Goal: Task Accomplishment & Management: Use online tool/utility

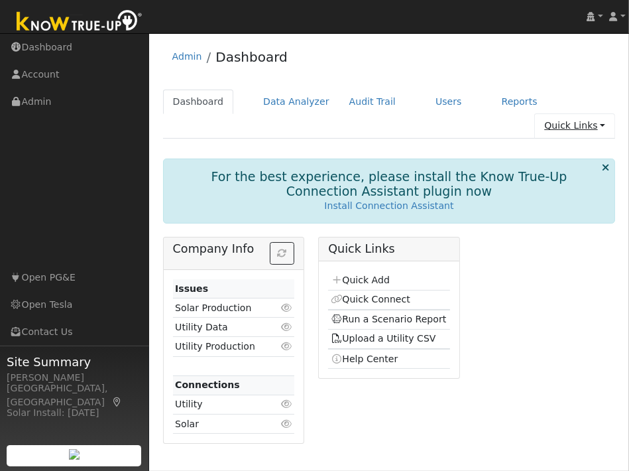
click at [574, 113] on link "Quick Links" at bounding box center [575, 125] width 81 height 25
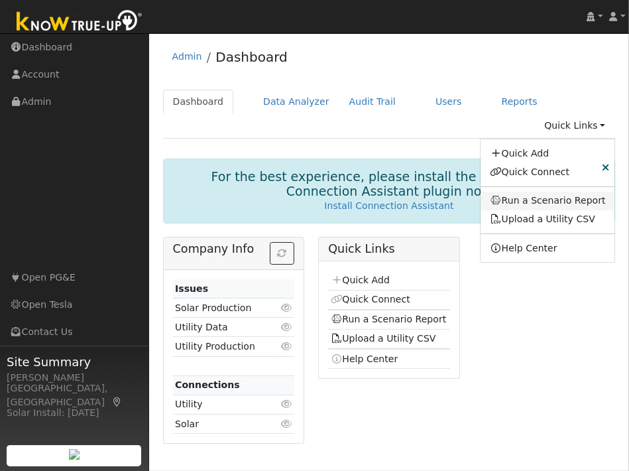
click at [569, 192] on link "Run a Scenario Report" at bounding box center [548, 201] width 135 height 19
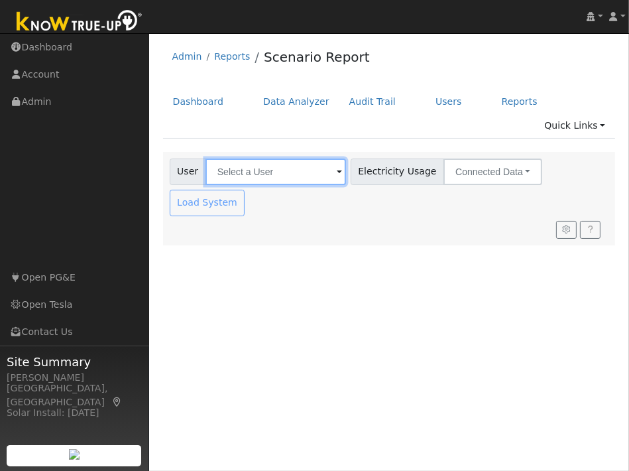
click at [274, 159] on input "text" at bounding box center [276, 172] width 141 height 27
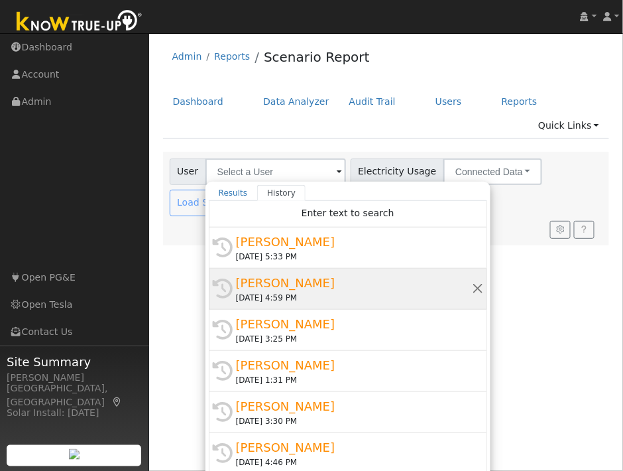
click at [278, 292] on div "08/21/2025 4:59 PM" at bounding box center [354, 298] width 236 height 12
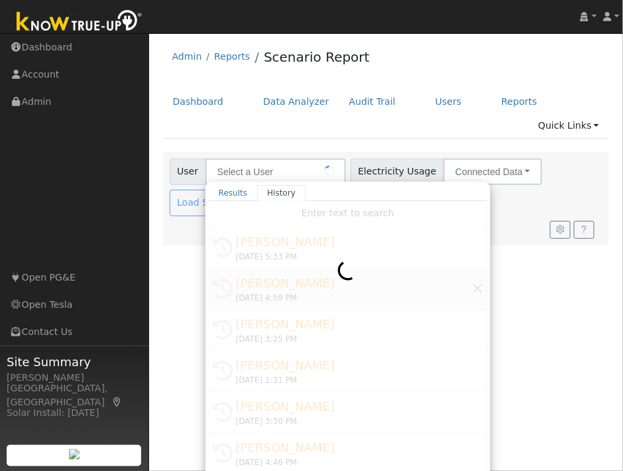
type input "Brenden Kha"
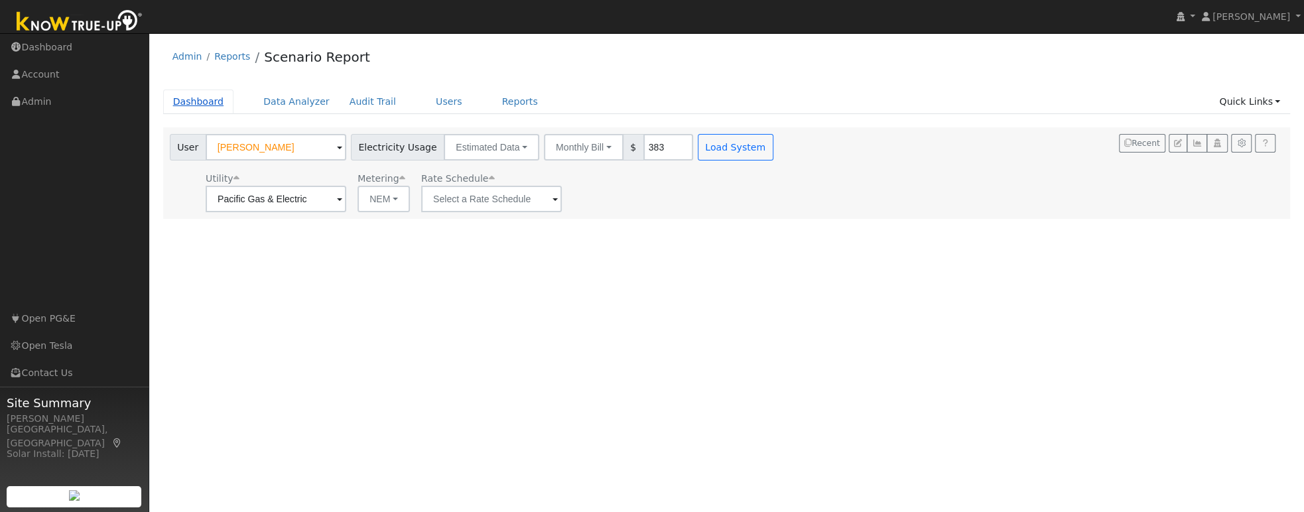
click at [215, 103] on link "Dashboard" at bounding box center [198, 102] width 71 height 25
click at [212, 103] on link "Dashboard" at bounding box center [198, 102] width 71 height 25
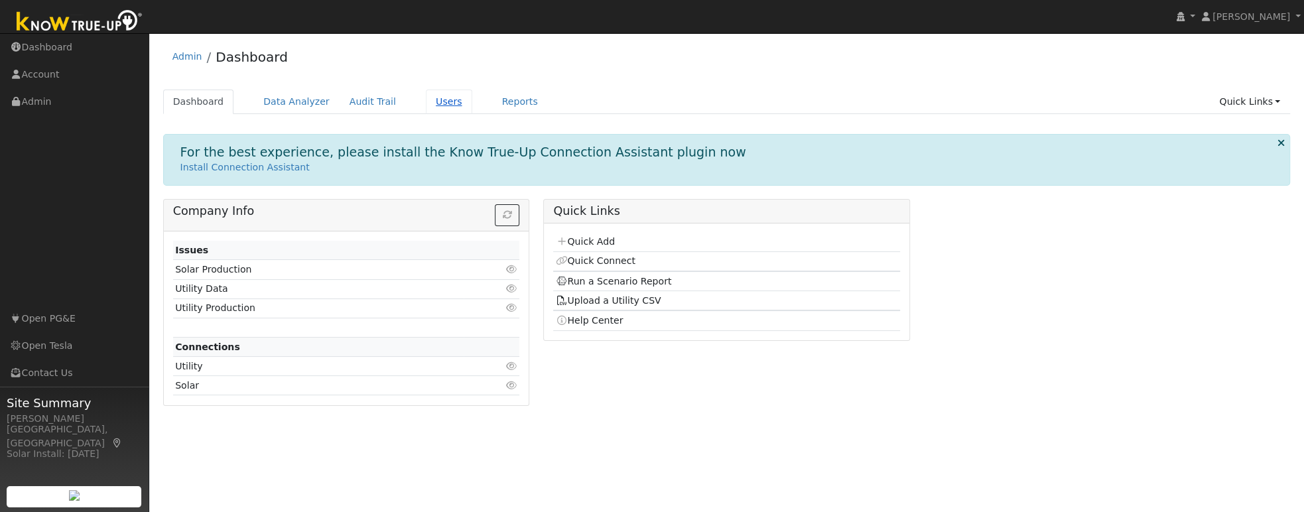
click at [436, 103] on link "Users" at bounding box center [449, 102] width 46 height 25
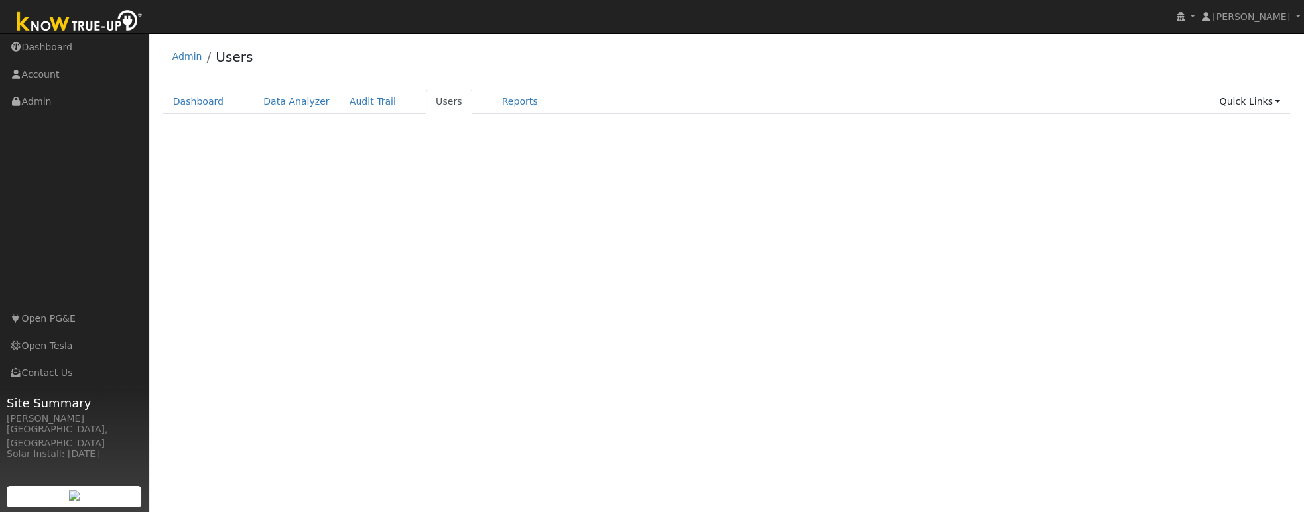
click at [436, 103] on link "Users" at bounding box center [449, 102] width 46 height 25
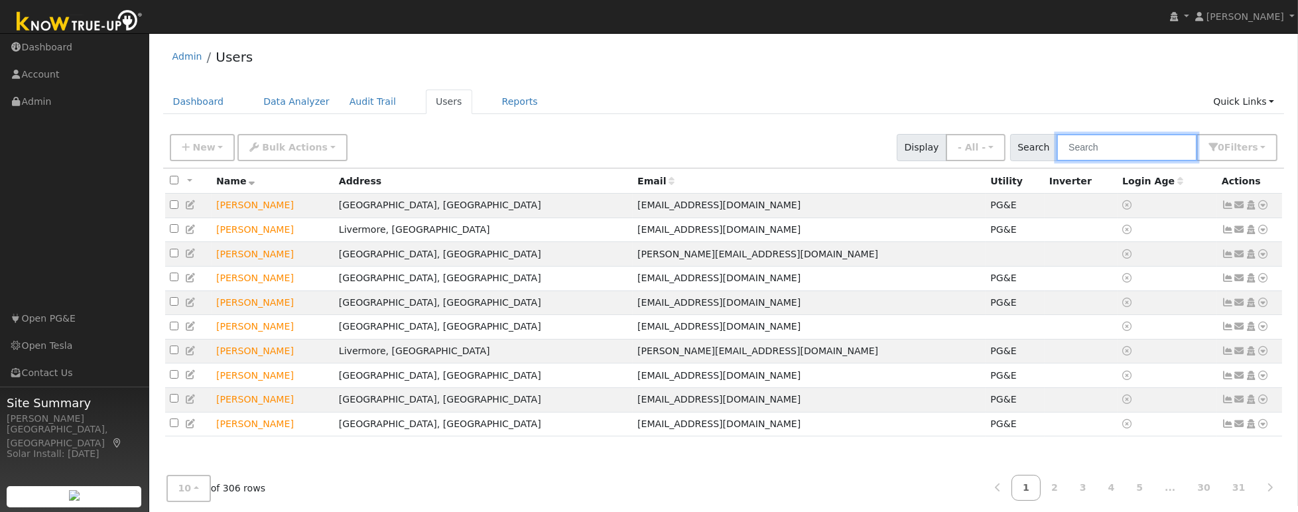
click at [1121, 145] on input "text" at bounding box center [1127, 147] width 141 height 27
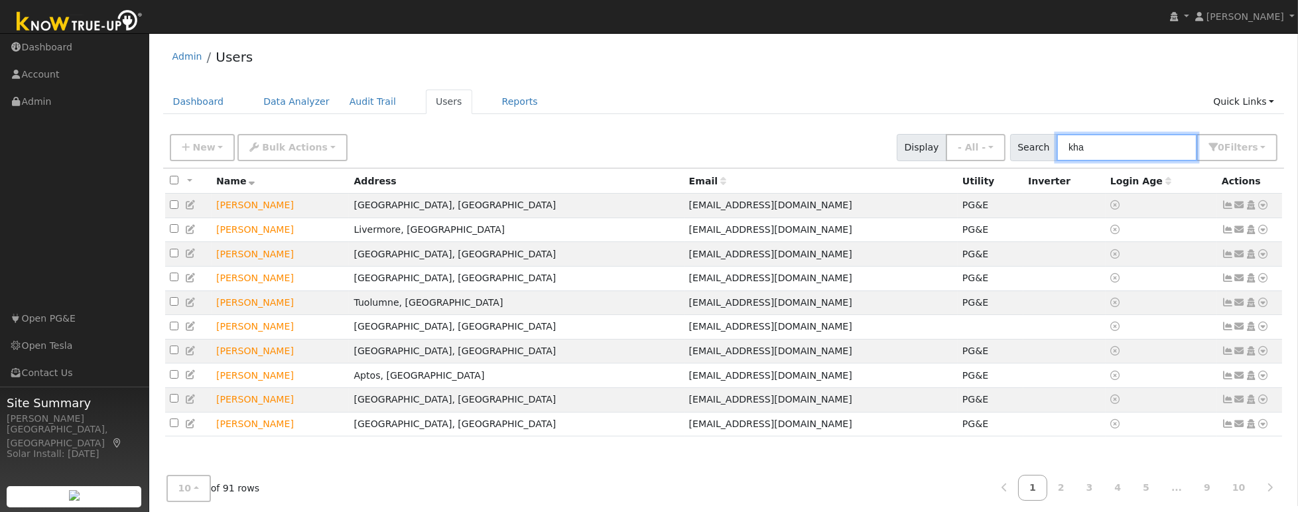
type input "kha"
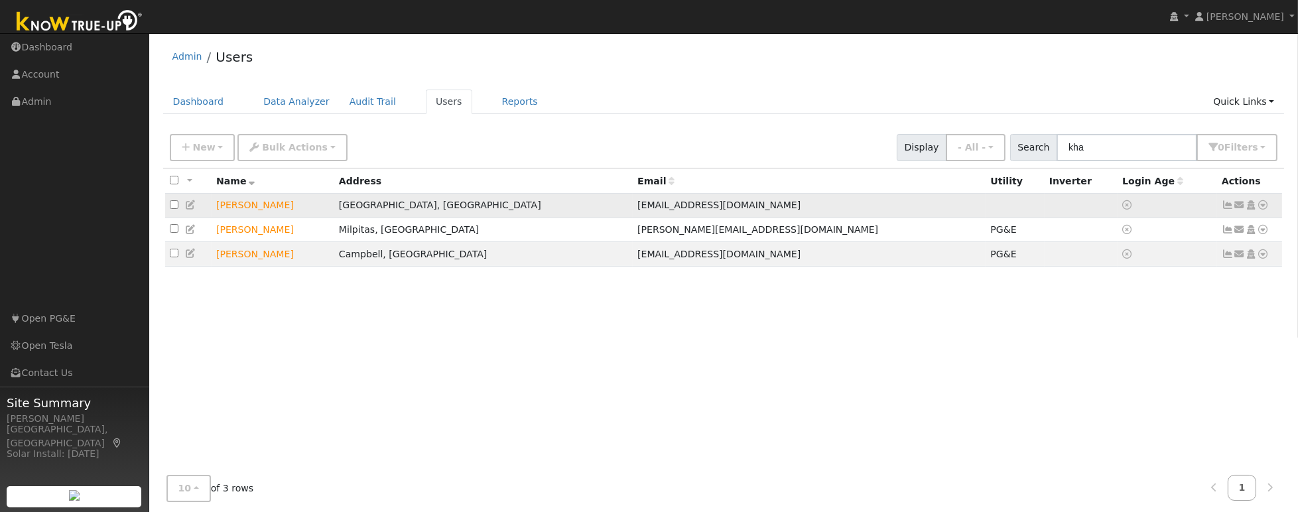
click at [265, 207] on td "[PERSON_NAME]" at bounding box center [273, 206] width 123 height 25
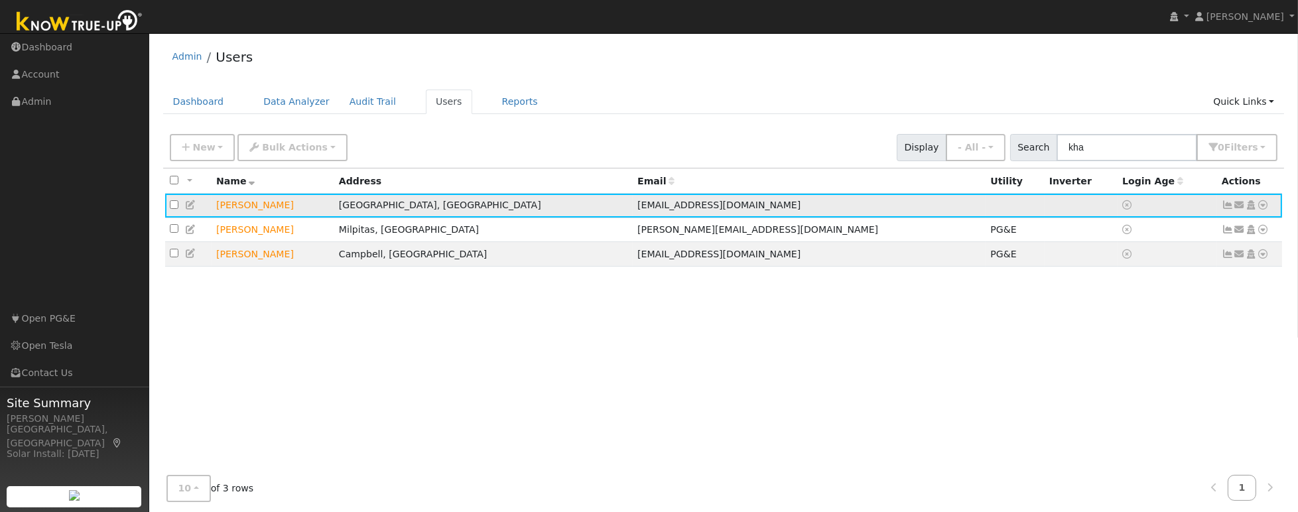
click at [262, 206] on td "[PERSON_NAME]" at bounding box center [273, 206] width 123 height 25
click at [262, 206] on td "Brenden Kha" at bounding box center [273, 206] width 123 height 25
click at [174, 205] on input "checkbox" at bounding box center [174, 204] width 9 height 9
checkbox input "true"
click at [1263, 204] on icon at bounding box center [1264, 204] width 12 height 9
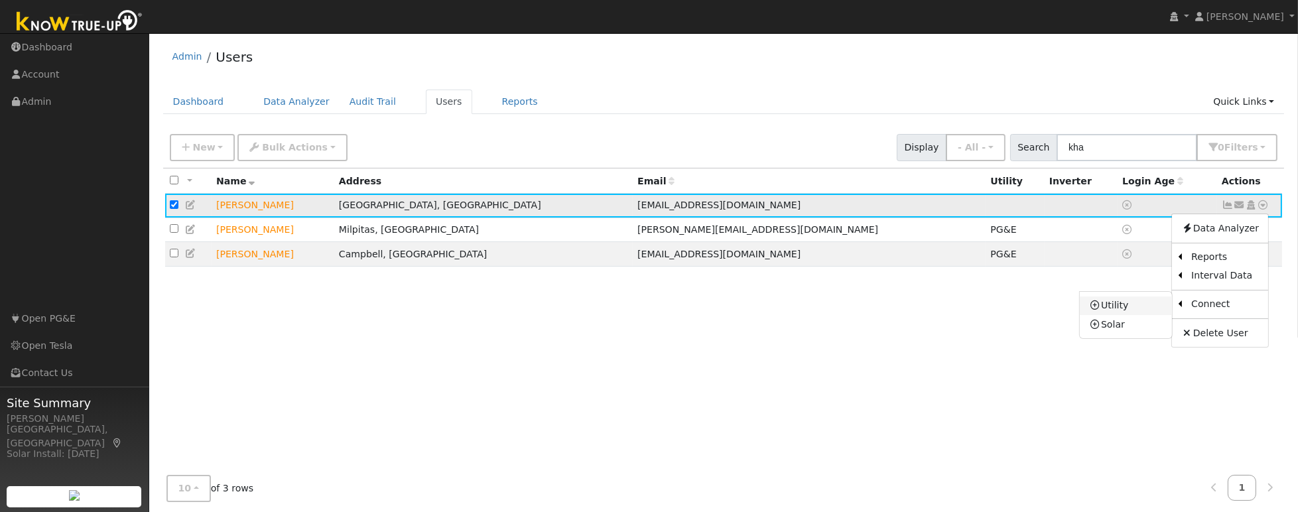
click at [1130, 304] on link "Utility" at bounding box center [1126, 305] width 92 height 19
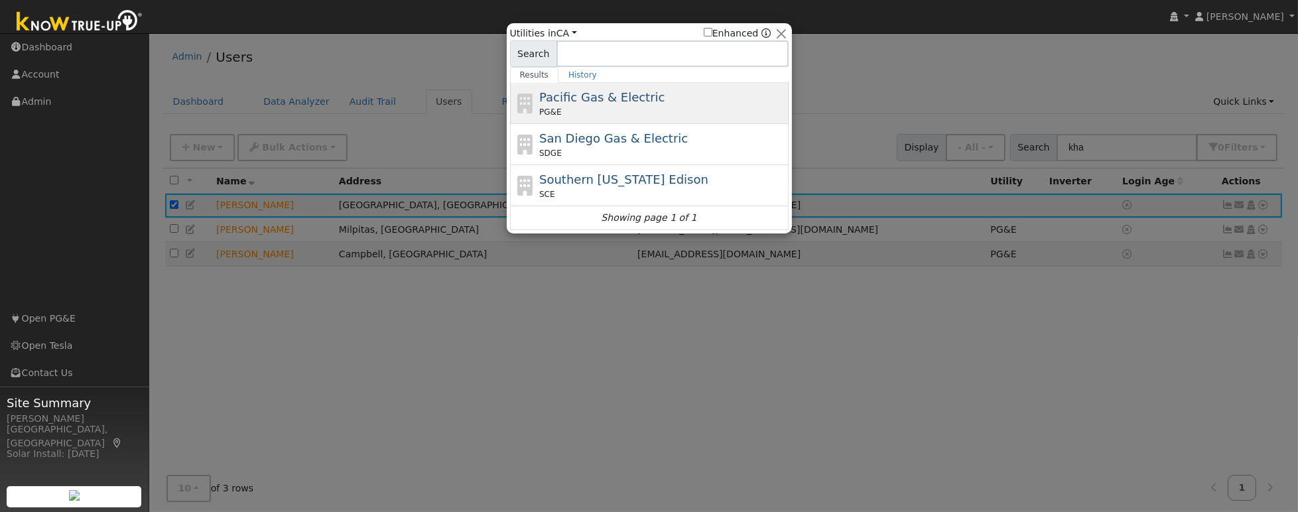
click at [621, 92] on span "Pacific Gas & Electric" at bounding box center [601, 97] width 125 height 14
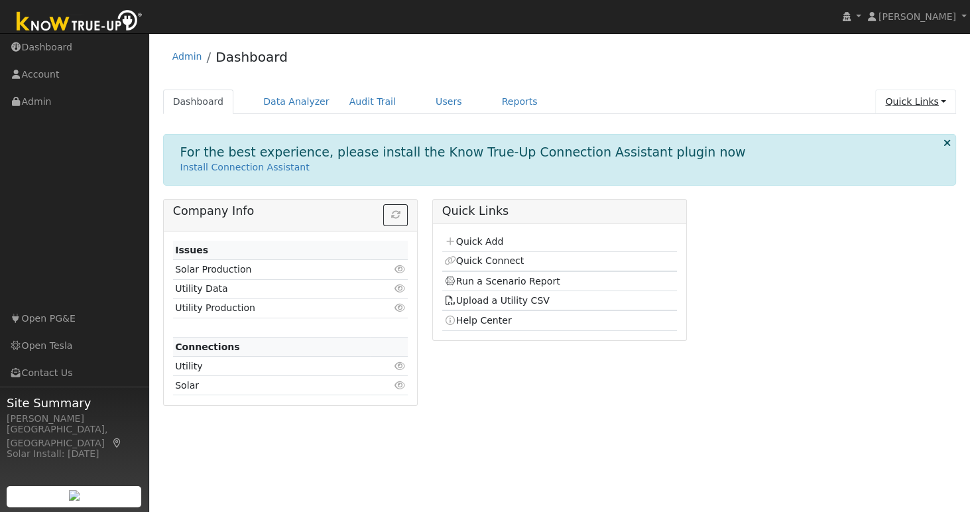
click at [922, 105] on link "Quick Links" at bounding box center [915, 102] width 81 height 25
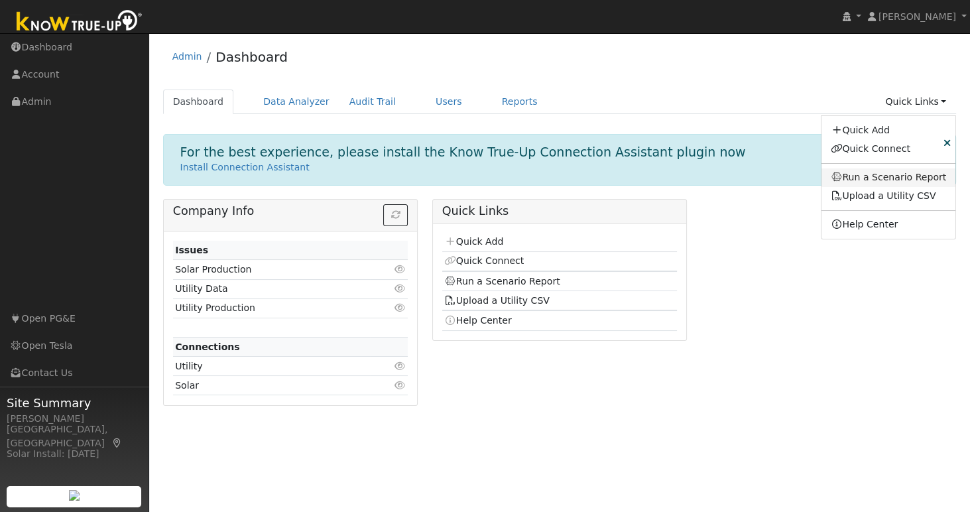
click at [890, 174] on link "Run a Scenario Report" at bounding box center [889, 177] width 135 height 19
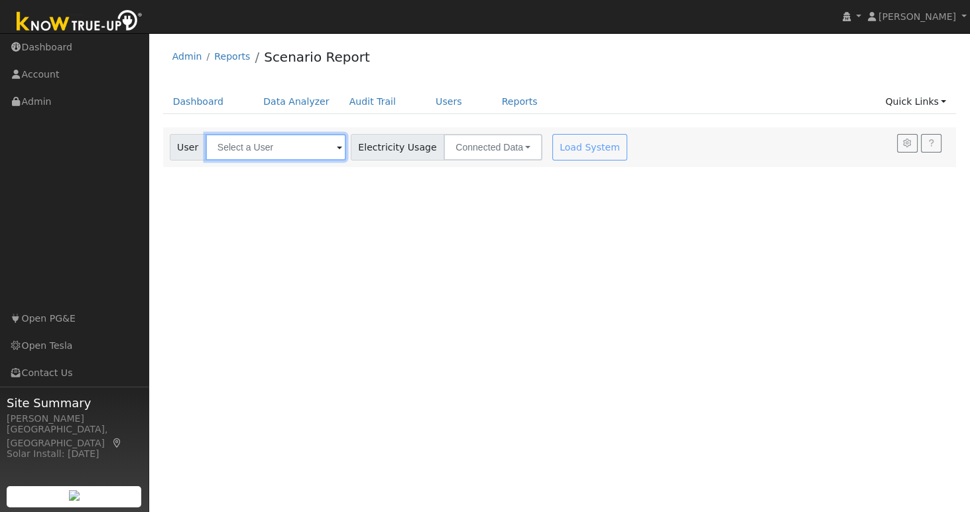
click at [317, 145] on input "text" at bounding box center [276, 147] width 141 height 27
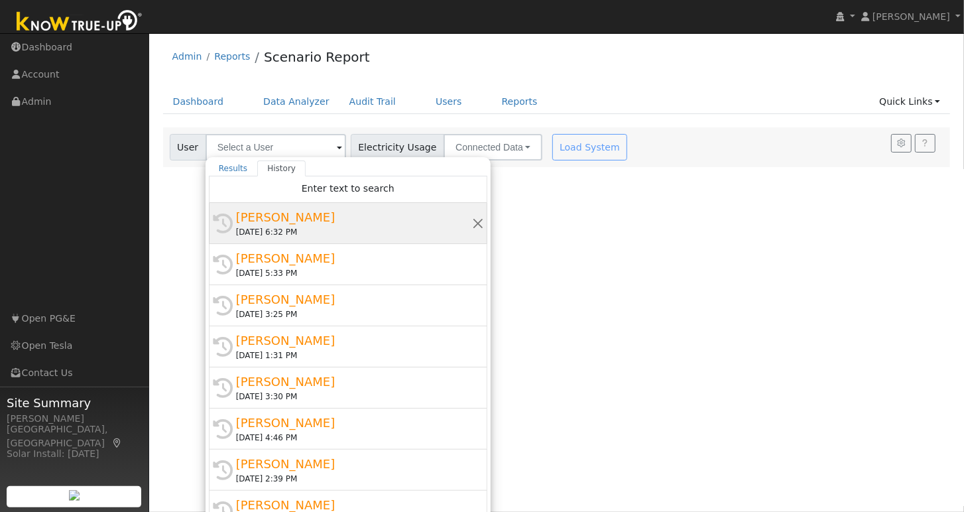
click at [302, 231] on div "08/21/2025 6:32 PM" at bounding box center [354, 232] width 236 height 12
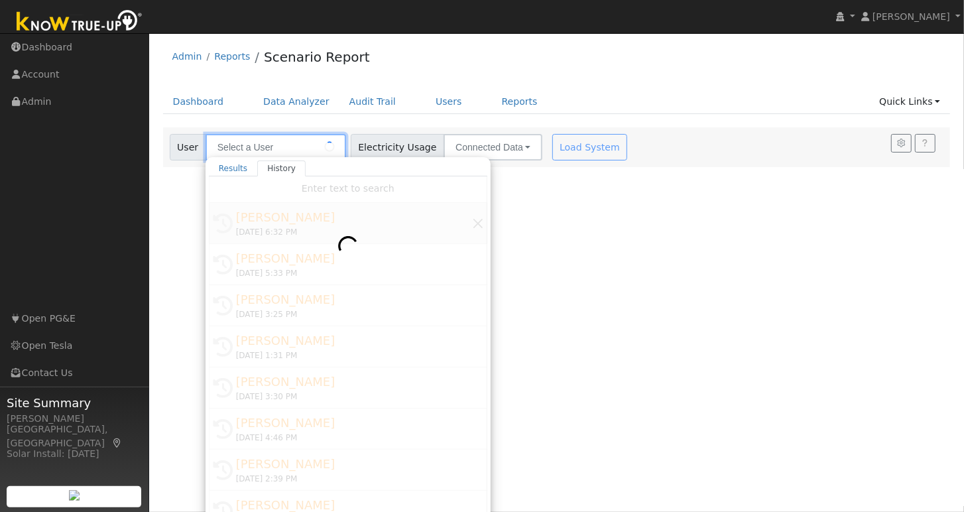
type input "Brenden Kha"
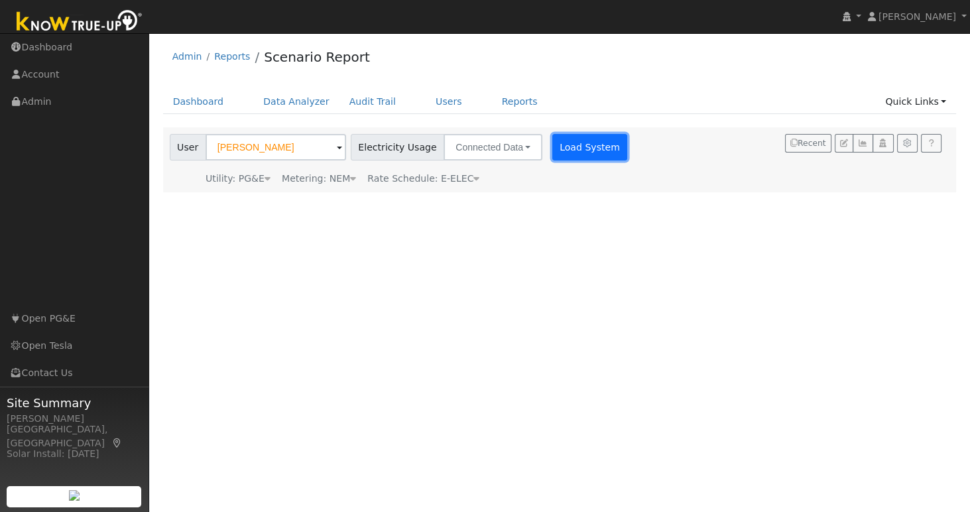
click at [583, 154] on button "Load System" at bounding box center [590, 147] width 76 height 27
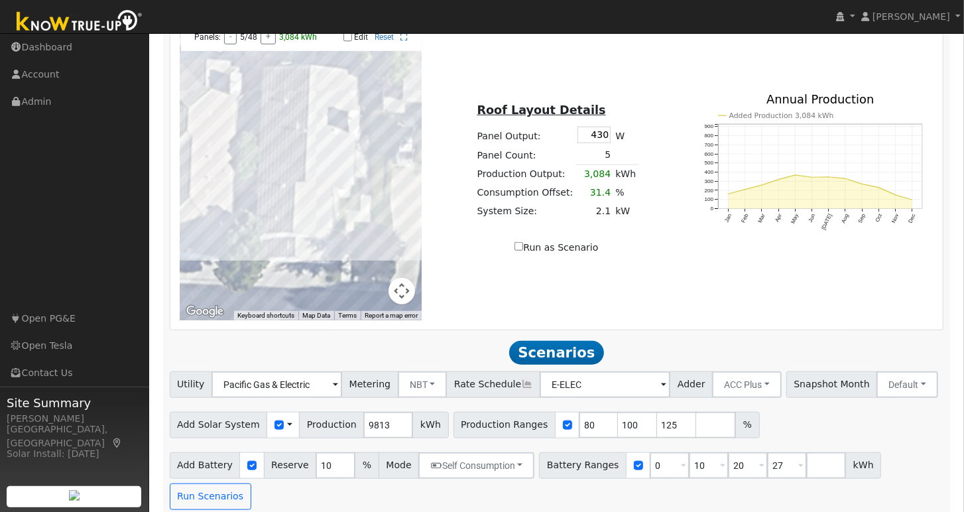
scroll to position [771, 0]
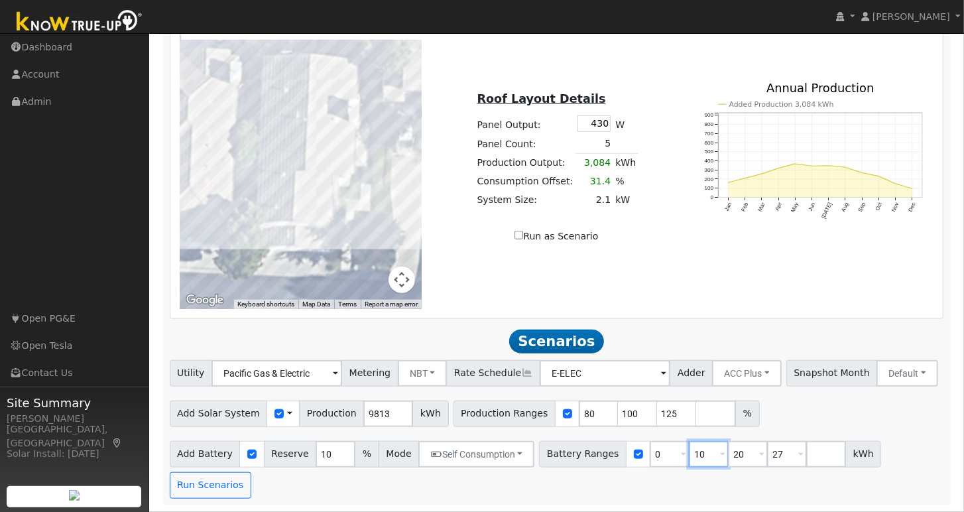
drag, startPoint x: 691, startPoint y: 458, endPoint x: 674, endPoint y: 459, distance: 17.3
click at [674, 459] on div "Battery Ranges 0 Overrides Reserve % Mode None None Self Consumption Peak Savin…" at bounding box center [710, 454] width 342 height 27
type input "20"
type input "27"
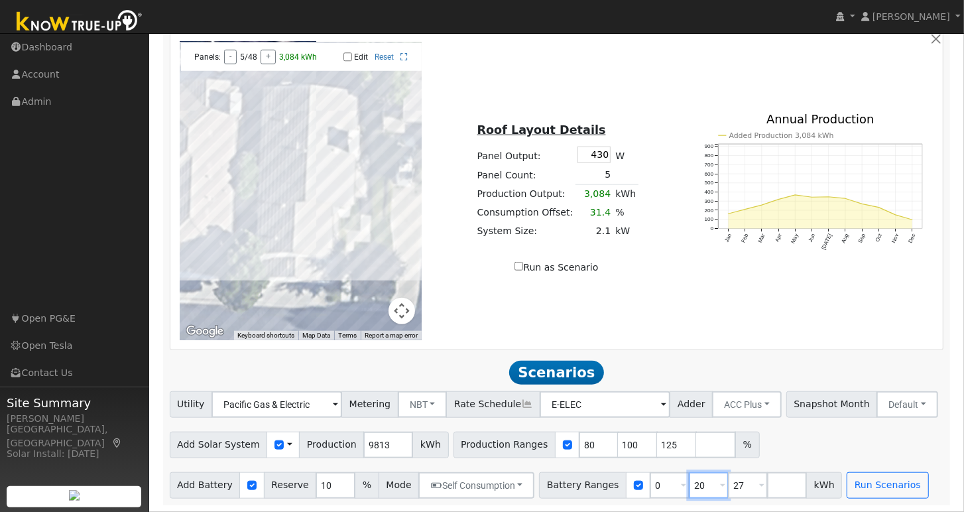
scroll to position [740, 0]
drag, startPoint x: 696, startPoint y: 486, endPoint x: 677, endPoint y: 480, distance: 20.0
click at [675, 484] on div "Battery Ranges 0 Overrides Reserve % Mode None None Self Consumption Peak Savin…" at bounding box center [690, 485] width 303 height 27
type input "13.5"
click at [853, 492] on button "Run Scenarios" at bounding box center [888, 485] width 82 height 27
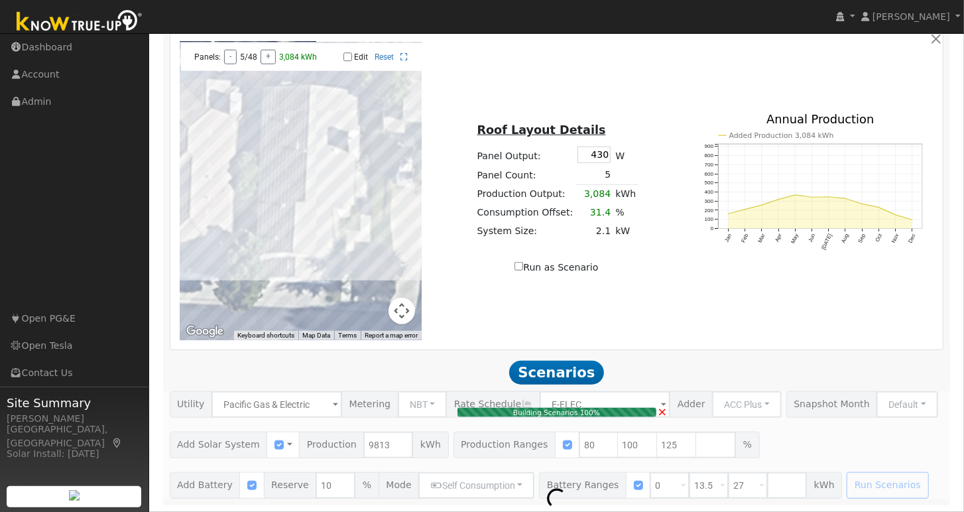
type input "5.2"
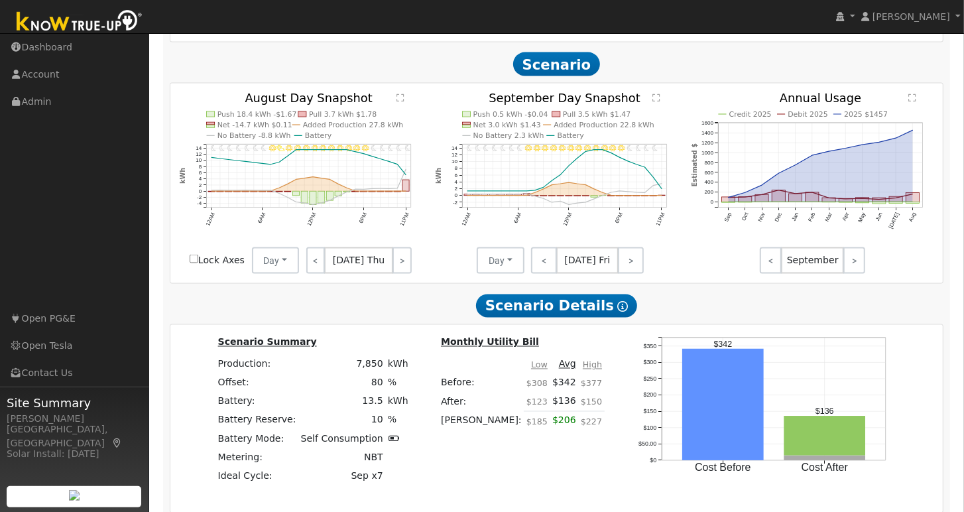
scroll to position [1402, 0]
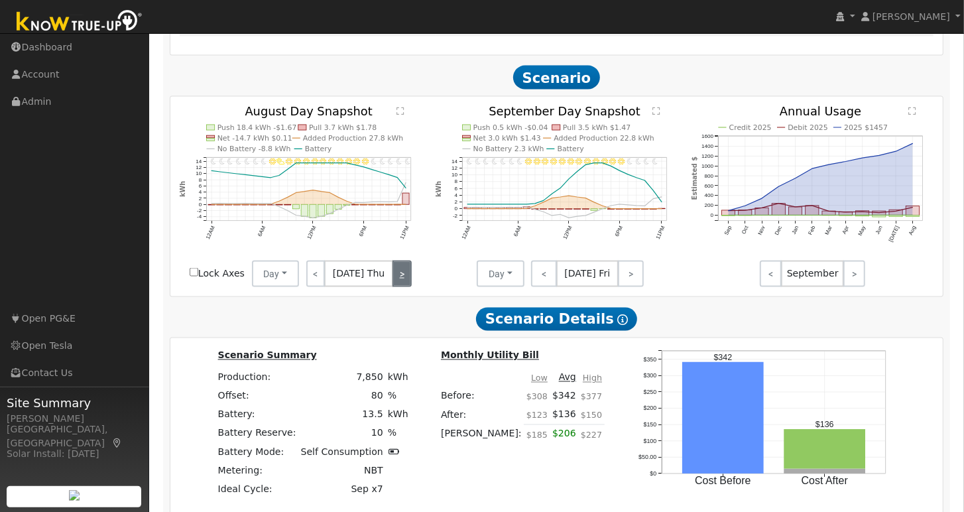
click at [405, 283] on link ">" at bounding box center [402, 274] width 19 height 27
click at [402, 285] on link ">" at bounding box center [400, 274] width 22 height 27
click at [402, 285] on link ">" at bounding box center [401, 274] width 20 height 27
click at [399, 287] on link ">" at bounding box center [402, 274] width 19 height 27
click at [399, 287] on link ">" at bounding box center [403, 274] width 18 height 27
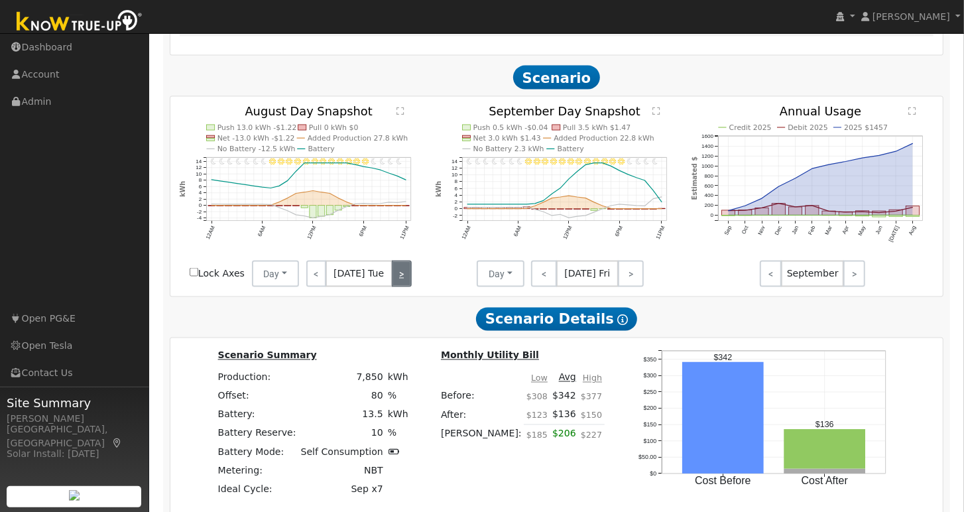
click at [399, 287] on link ">" at bounding box center [402, 274] width 20 height 27
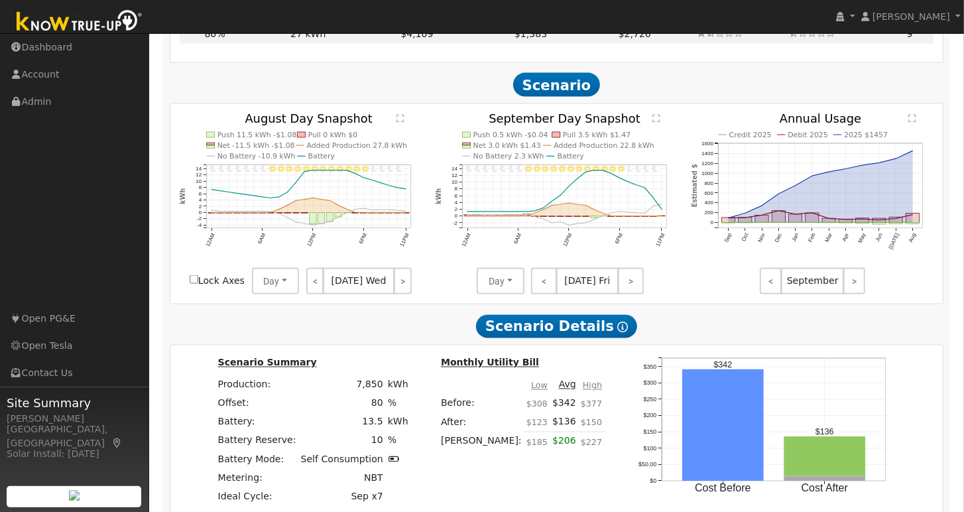
scroll to position [1395, 0]
click at [400, 292] on link ">" at bounding box center [403, 281] width 18 height 27
click at [405, 285] on link ">" at bounding box center [402, 281] width 19 height 27
click at [402, 291] on link ">" at bounding box center [400, 281] width 22 height 27
click at [402, 291] on link ">" at bounding box center [401, 281] width 20 height 27
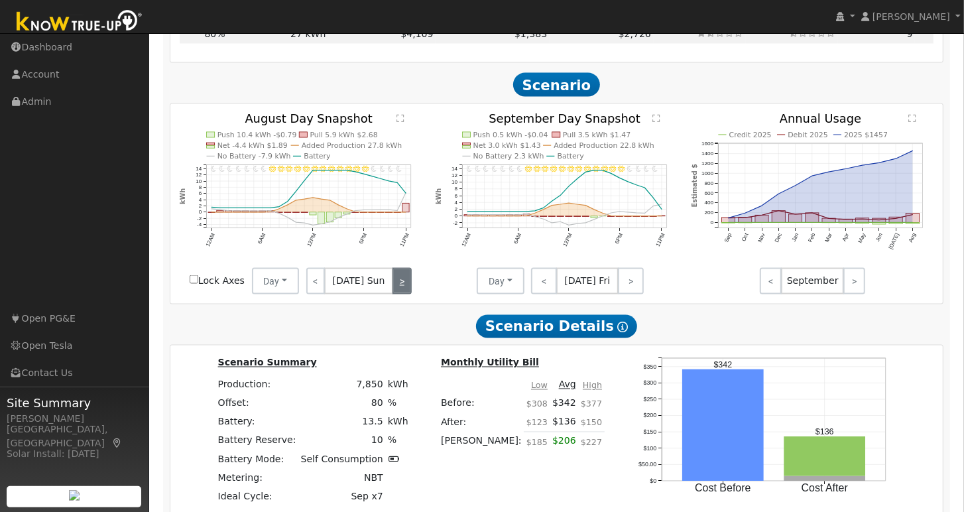
click at [402, 291] on link ">" at bounding box center [402, 281] width 19 height 27
click at [402, 291] on link ">" at bounding box center [403, 281] width 18 height 27
click at [402, 291] on link ">" at bounding box center [402, 281] width 20 height 27
click at [402, 291] on link ">" at bounding box center [403, 281] width 18 height 27
click at [405, 292] on link ">" at bounding box center [402, 281] width 19 height 27
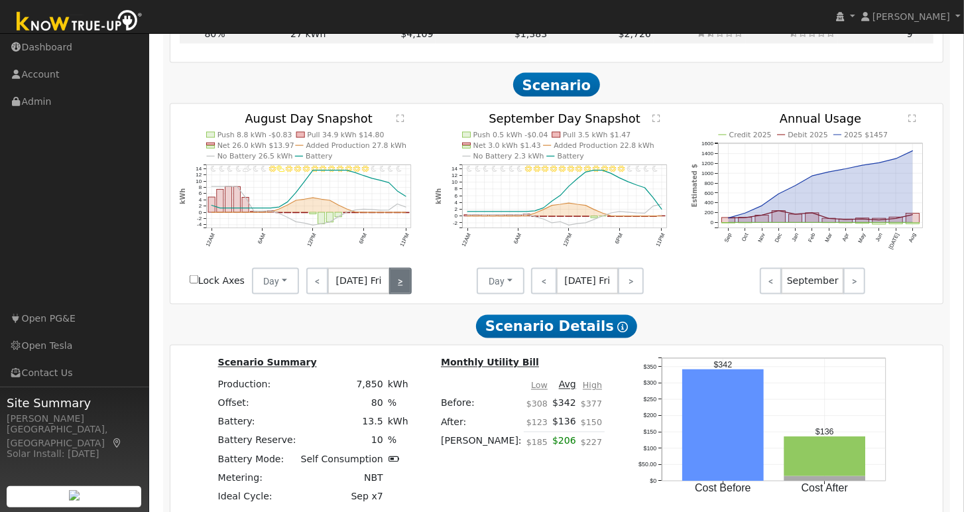
click at [405, 292] on link ">" at bounding box center [400, 281] width 22 height 27
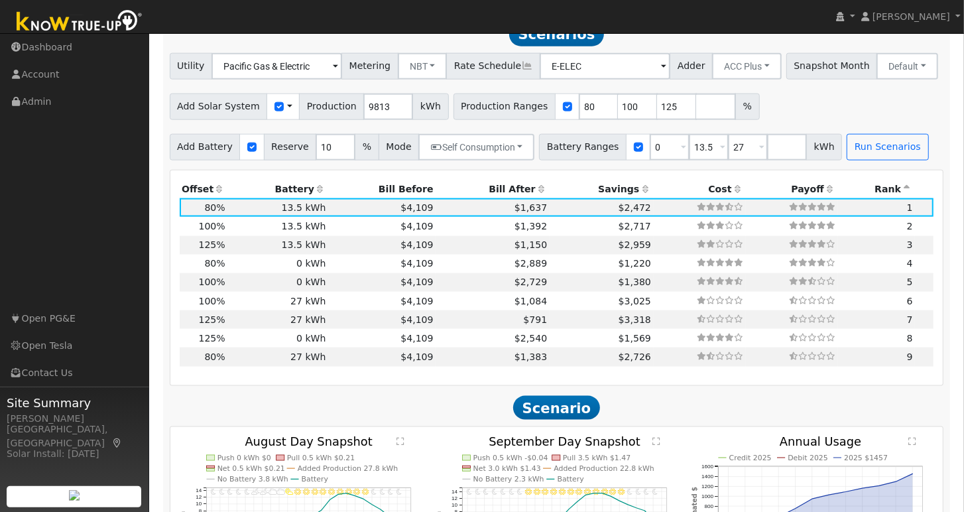
scroll to position [1072, 0]
click at [885, 72] on button "Default" at bounding box center [908, 66] width 62 height 27
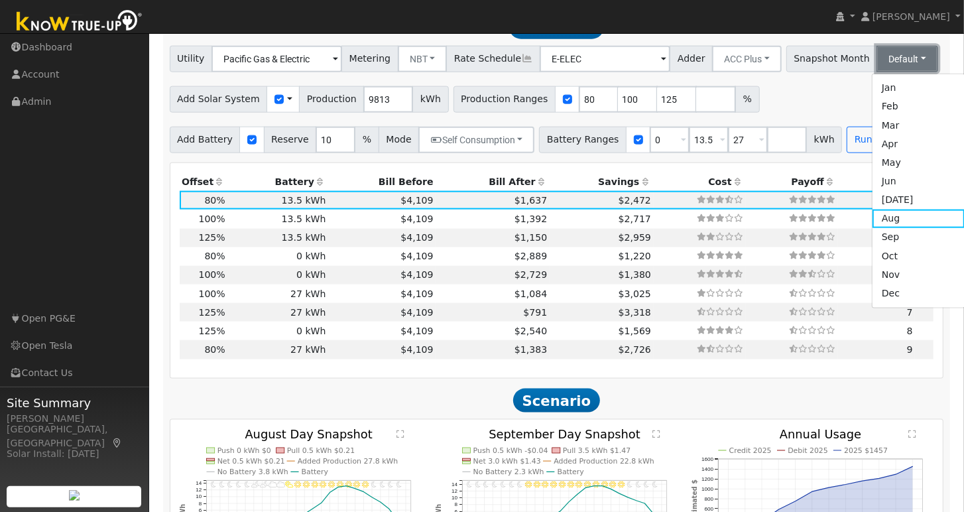
scroll to position [1470, 0]
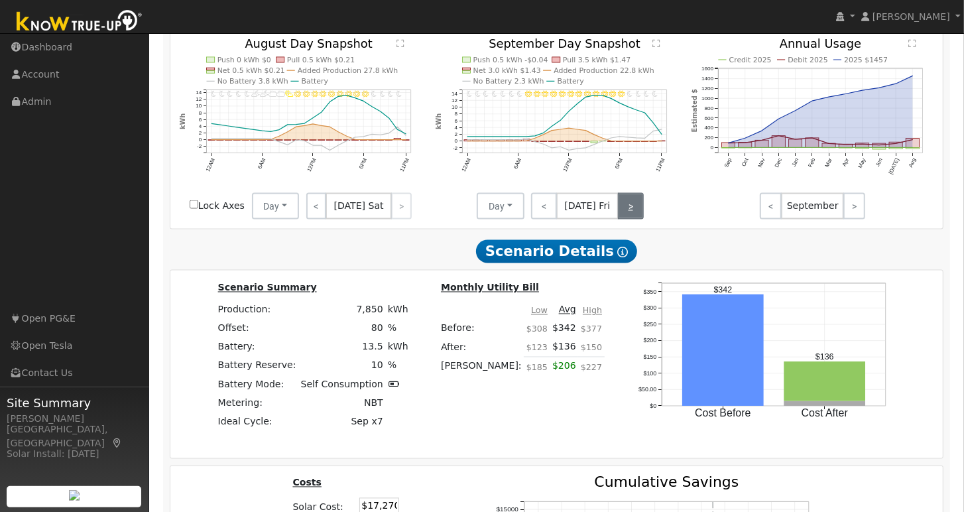
click at [628, 218] on link ">" at bounding box center [631, 206] width 26 height 27
click at [628, 218] on link ">" at bounding box center [632, 206] width 24 height 27
click at [628, 218] on link ">" at bounding box center [632, 206] width 23 height 27
click at [628, 218] on link ">" at bounding box center [631, 206] width 23 height 27
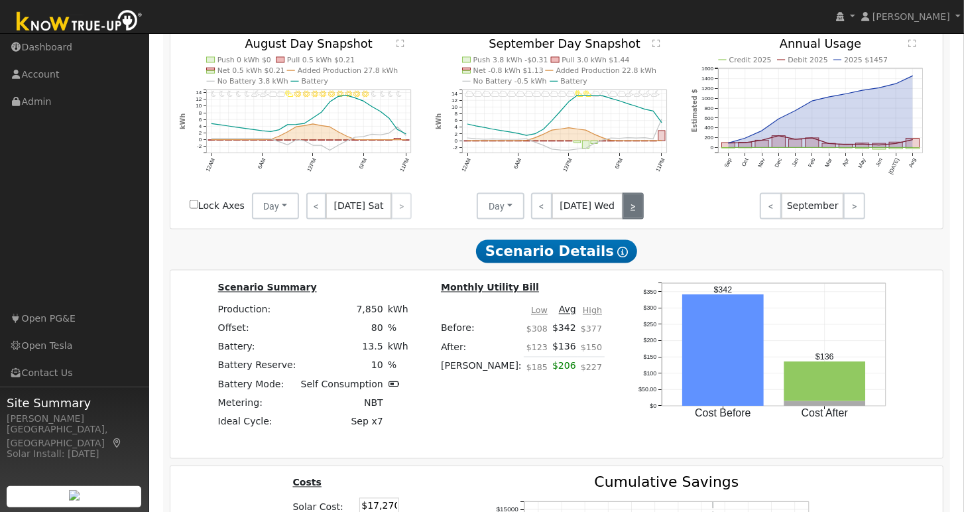
click at [628, 218] on link ">" at bounding box center [633, 206] width 21 height 27
click at [628, 218] on link ">" at bounding box center [632, 206] width 23 height 27
click at [628, 218] on link ">" at bounding box center [632, 206] width 24 height 27
click at [628, 218] on link ">" at bounding box center [632, 206] width 23 height 27
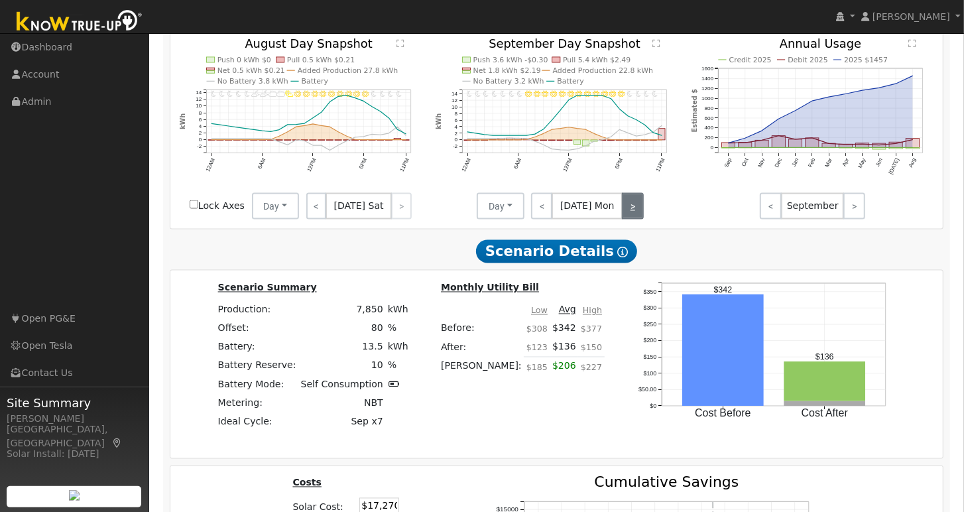
click at [628, 218] on link ">" at bounding box center [632, 206] width 21 height 27
click at [628, 218] on link ">" at bounding box center [631, 206] width 23 height 27
click at [628, 218] on link ">" at bounding box center [633, 206] width 21 height 27
click at [628, 218] on link ">" at bounding box center [632, 206] width 23 height 27
click at [628, 218] on link ">" at bounding box center [631, 206] width 26 height 27
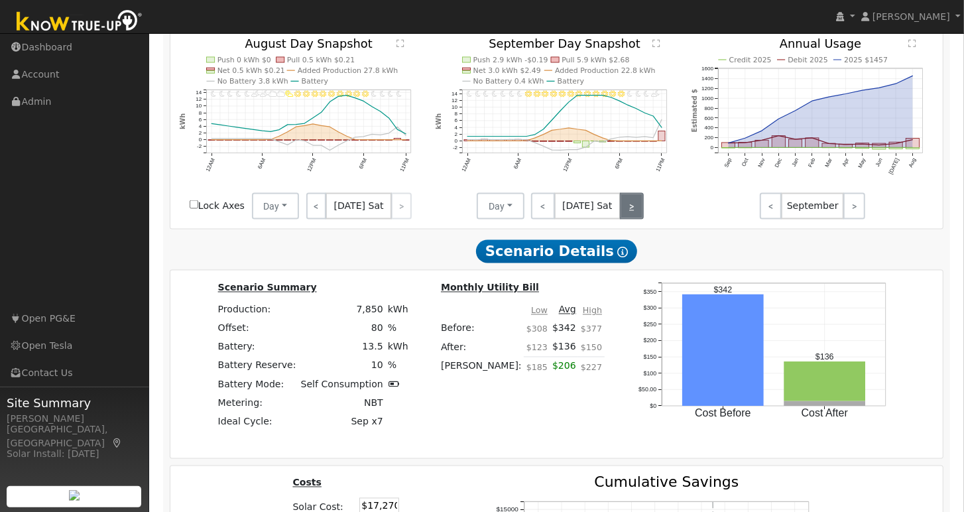
click at [628, 218] on link ">" at bounding box center [632, 206] width 24 height 27
click at [628, 218] on link ">" at bounding box center [632, 206] width 23 height 27
click at [628, 218] on div "< Sep 30 Mon >" at bounding box center [584, 206] width 119 height 27
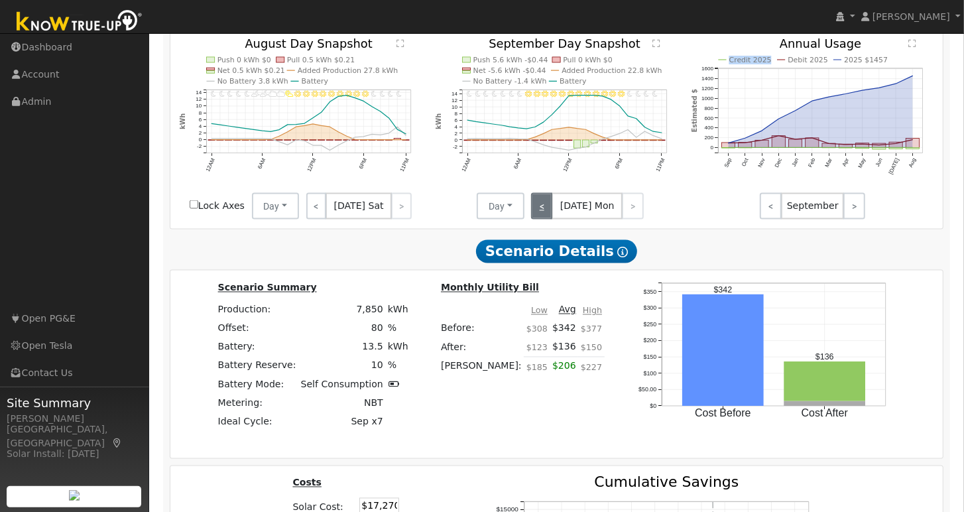
click at [535, 212] on link "<" at bounding box center [541, 206] width 21 height 27
click at [535, 212] on link "<" at bounding box center [542, 206] width 23 height 27
click at [535, 212] on link "<" at bounding box center [543, 206] width 24 height 27
click at [535, 212] on link "<" at bounding box center [544, 206] width 26 height 27
click at [535, 212] on link "<" at bounding box center [542, 206] width 23 height 27
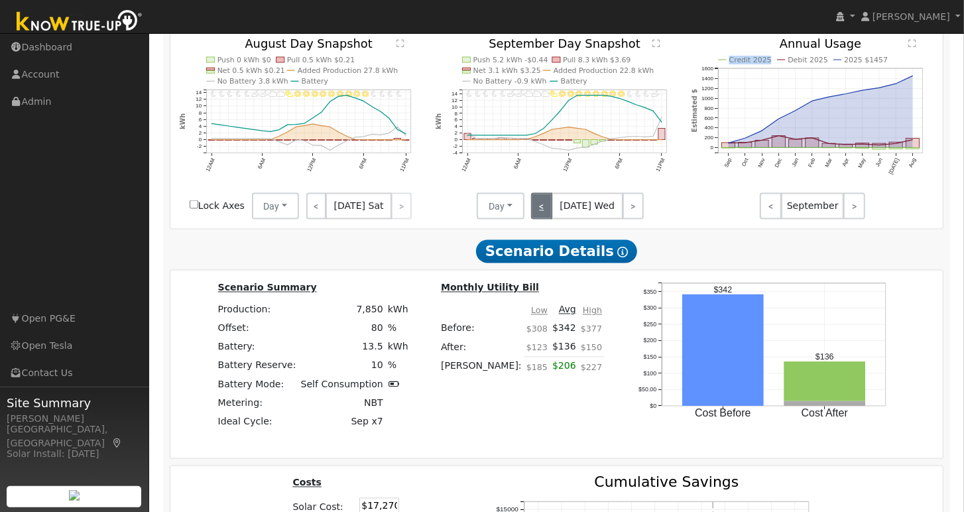
click at [535, 212] on link "<" at bounding box center [541, 206] width 21 height 27
click at [535, 212] on link "<" at bounding box center [542, 206] width 23 height 27
click at [535, 212] on link "<" at bounding box center [541, 206] width 21 height 27
click at [535, 212] on link "<" at bounding box center [542, 206] width 23 height 27
click at [538, 211] on link "<" at bounding box center [543, 206] width 24 height 27
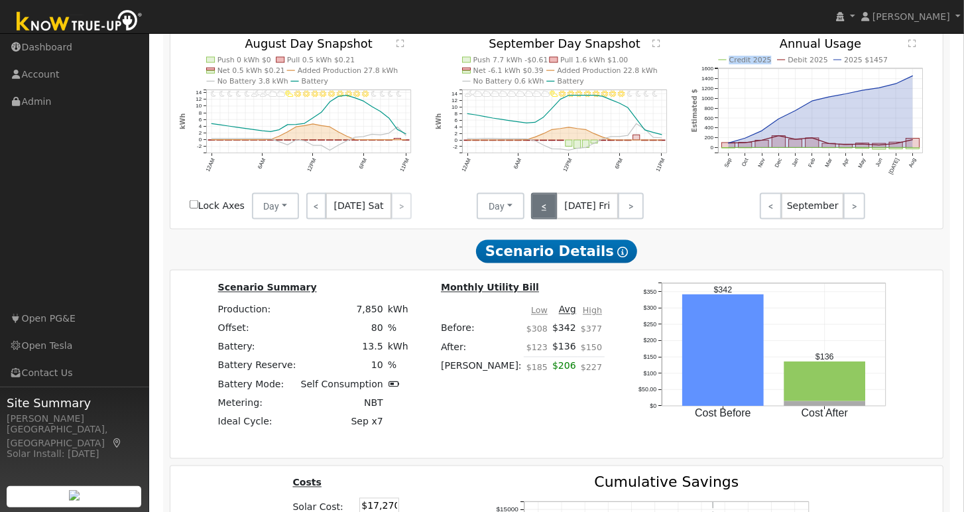
click at [538, 211] on link "<" at bounding box center [544, 206] width 26 height 27
click at [538, 211] on link "<" at bounding box center [541, 206] width 21 height 27
click at [538, 211] on link "<" at bounding box center [542, 206] width 23 height 27
click at [538, 211] on link "<" at bounding box center [541, 206] width 21 height 27
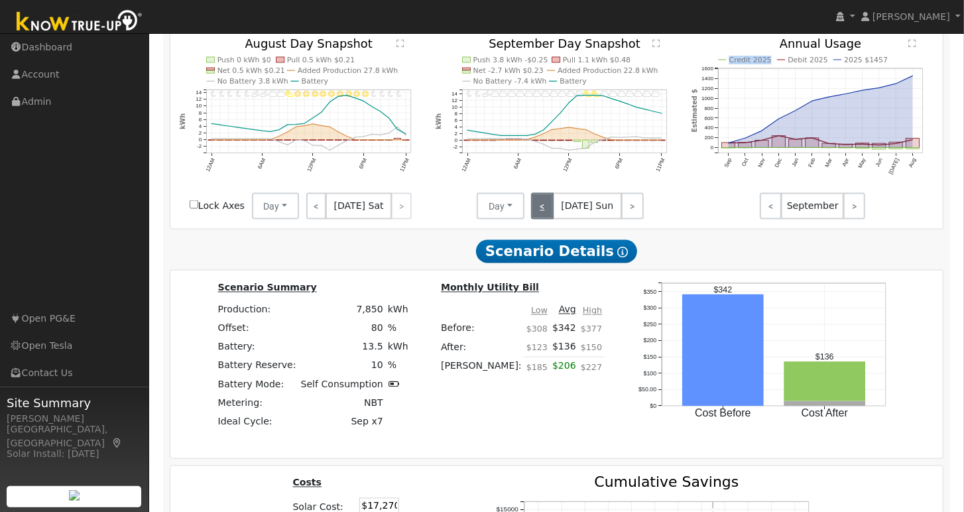
click at [538, 211] on link "<" at bounding box center [542, 206] width 23 height 27
click at [538, 211] on link "<" at bounding box center [544, 206] width 26 height 27
click at [538, 211] on link "<" at bounding box center [542, 206] width 23 height 27
click at [538, 211] on link "<" at bounding box center [541, 206] width 21 height 27
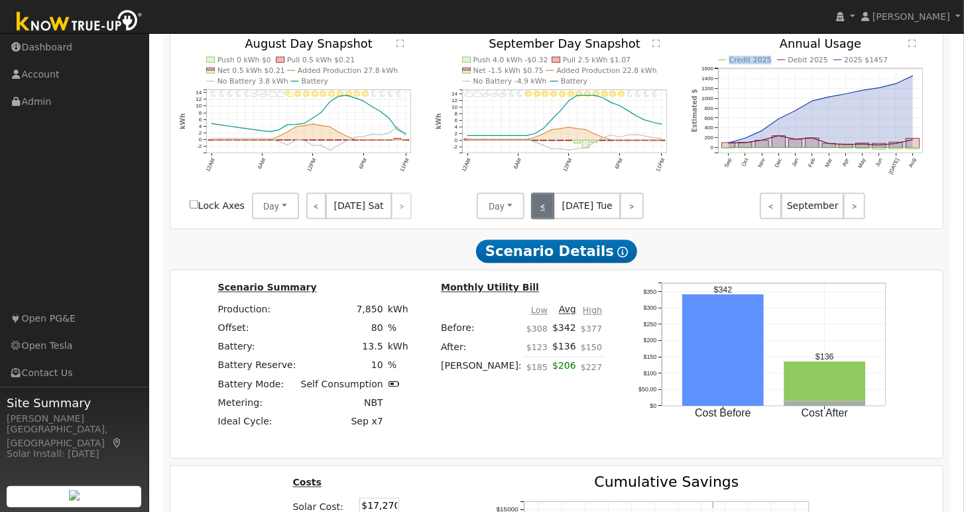
click at [538, 211] on link "<" at bounding box center [542, 206] width 23 height 27
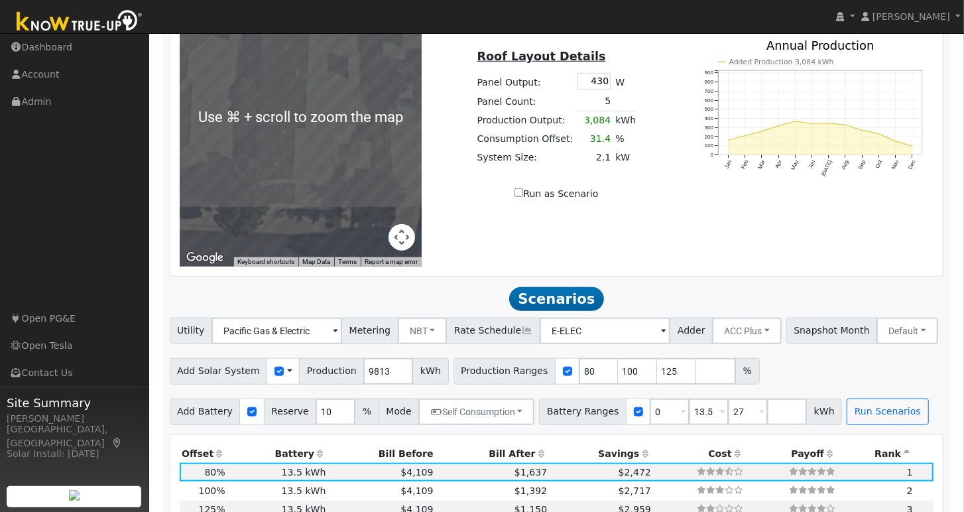
scroll to position [809, 0]
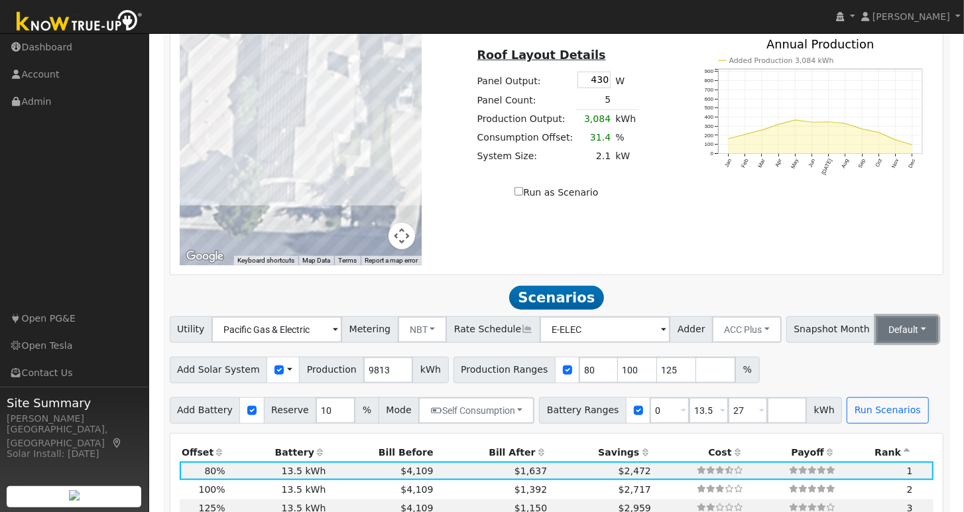
click at [877, 343] on button "Default" at bounding box center [908, 329] width 62 height 27
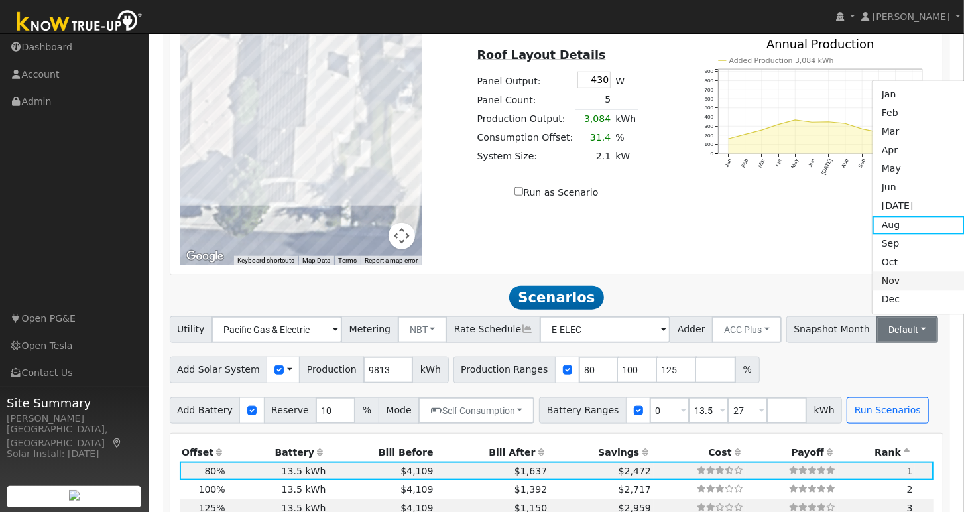
click at [873, 289] on link "Nov" at bounding box center [919, 281] width 92 height 19
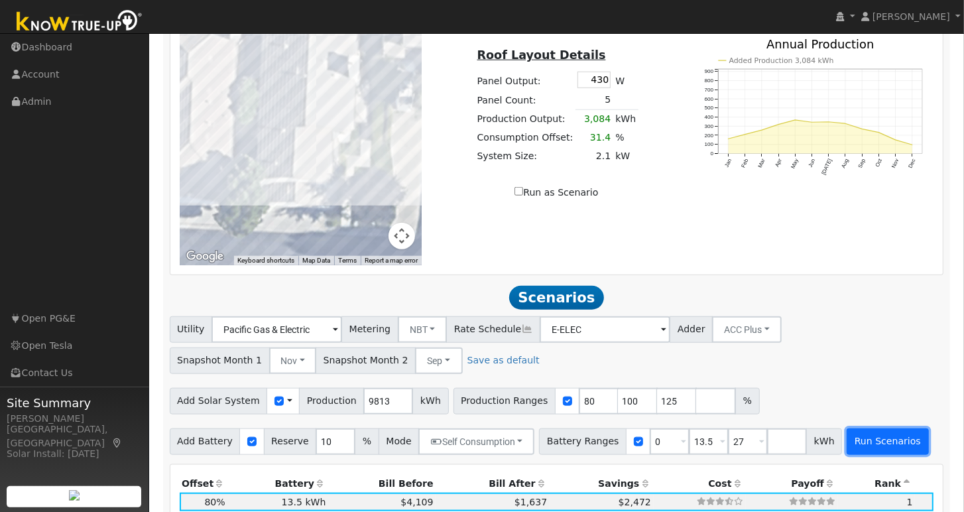
click at [862, 455] on button "Run Scenarios" at bounding box center [888, 441] width 82 height 27
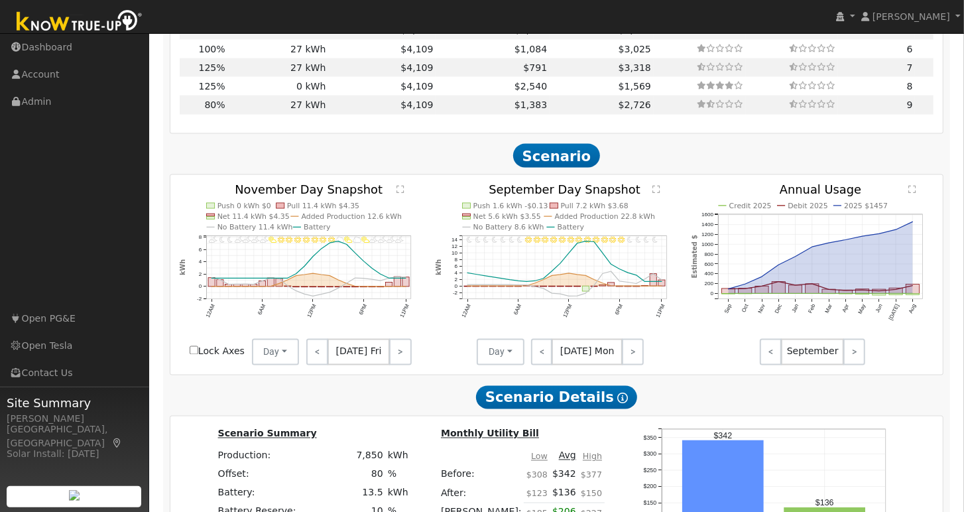
scroll to position [1358, 0]
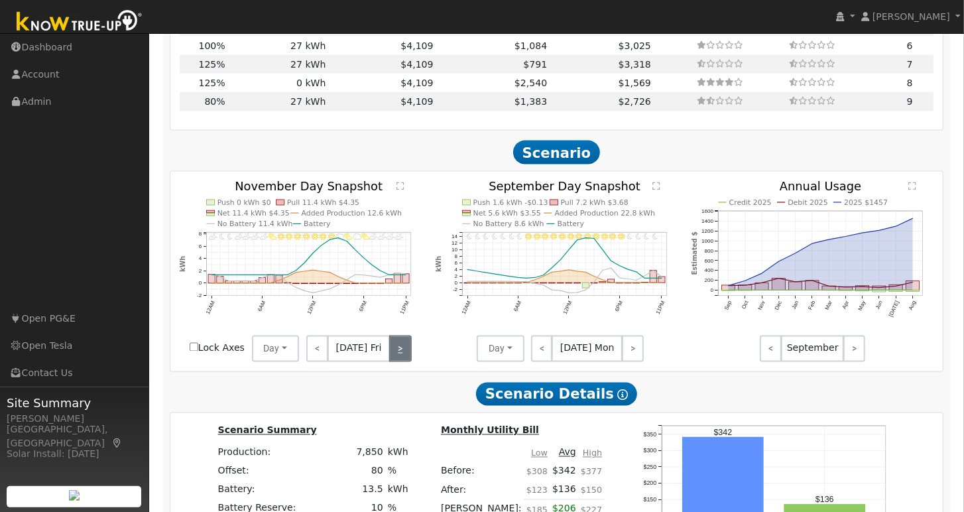
click at [396, 357] on link ">" at bounding box center [400, 349] width 22 height 27
click at [321, 356] on link "<" at bounding box center [316, 349] width 20 height 27
click at [322, 356] on link "<" at bounding box center [317, 349] width 22 height 27
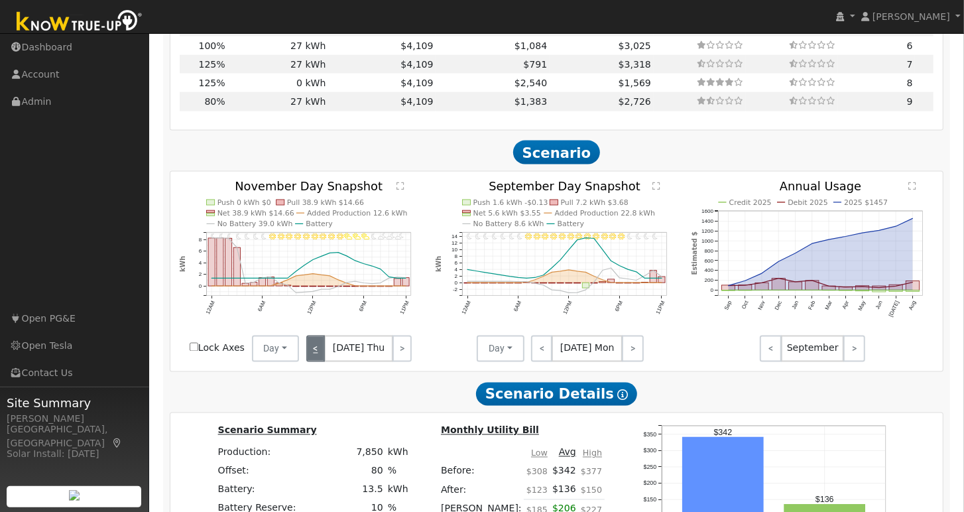
click at [322, 356] on link "<" at bounding box center [315, 349] width 19 height 27
click at [312, 350] on link "<" at bounding box center [315, 349] width 18 height 27
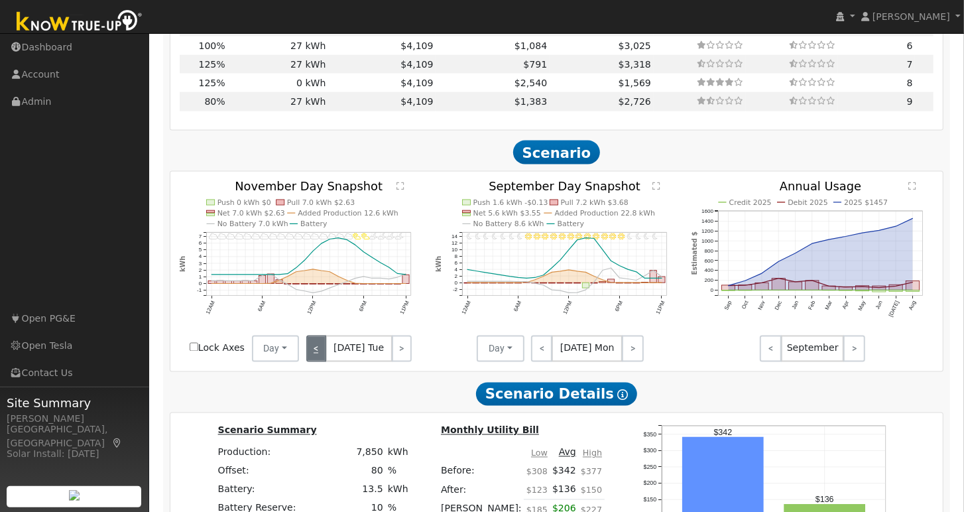
click at [314, 360] on link "<" at bounding box center [316, 349] width 20 height 27
click at [314, 360] on link "<" at bounding box center [315, 349] width 18 height 27
click at [314, 360] on link "<" at bounding box center [315, 349] width 19 height 27
click at [314, 360] on link "<" at bounding box center [316, 349] width 20 height 27
click at [314, 360] on link "<" at bounding box center [317, 349] width 22 height 27
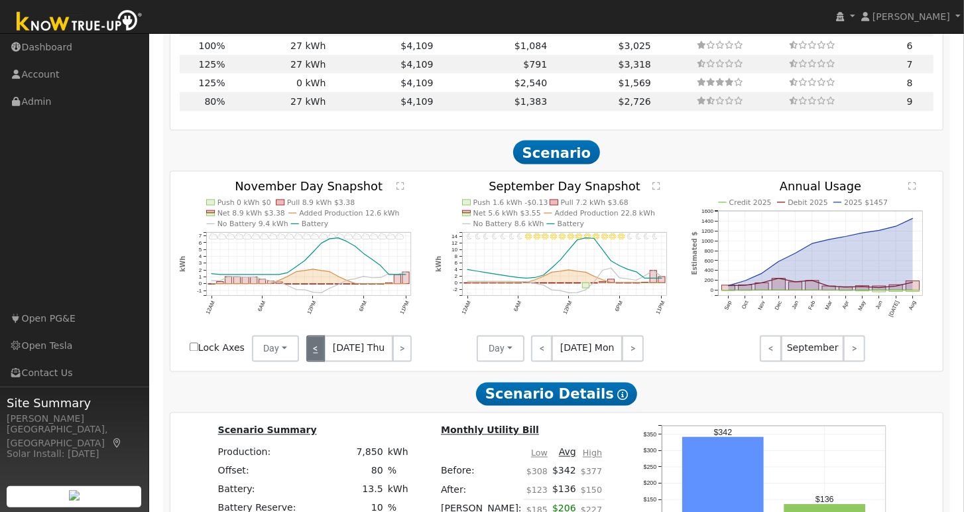
click at [314, 360] on link "<" at bounding box center [315, 349] width 19 height 27
click at [314, 360] on link "<" at bounding box center [315, 349] width 18 height 27
click at [314, 360] on link "<" at bounding box center [316, 349] width 20 height 27
click at [321, 357] on link "<" at bounding box center [315, 349] width 18 height 27
click at [320, 358] on link "<" at bounding box center [315, 349] width 19 height 27
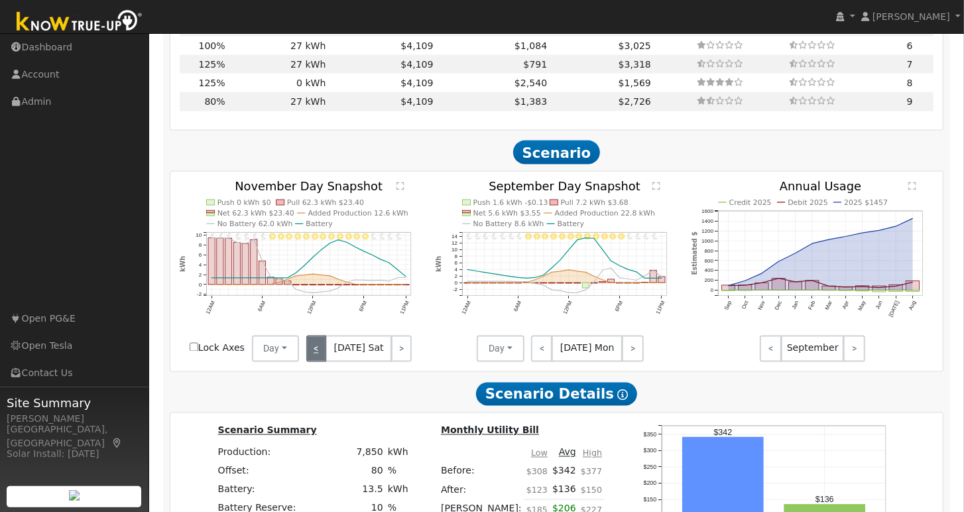
click at [320, 359] on link "<" at bounding box center [316, 349] width 20 height 27
click at [320, 359] on link "<" at bounding box center [317, 349] width 22 height 27
click at [320, 359] on link "<" at bounding box center [315, 349] width 19 height 27
click at [320, 359] on link "<" at bounding box center [315, 349] width 18 height 27
click at [320, 359] on link "<" at bounding box center [316, 349] width 20 height 27
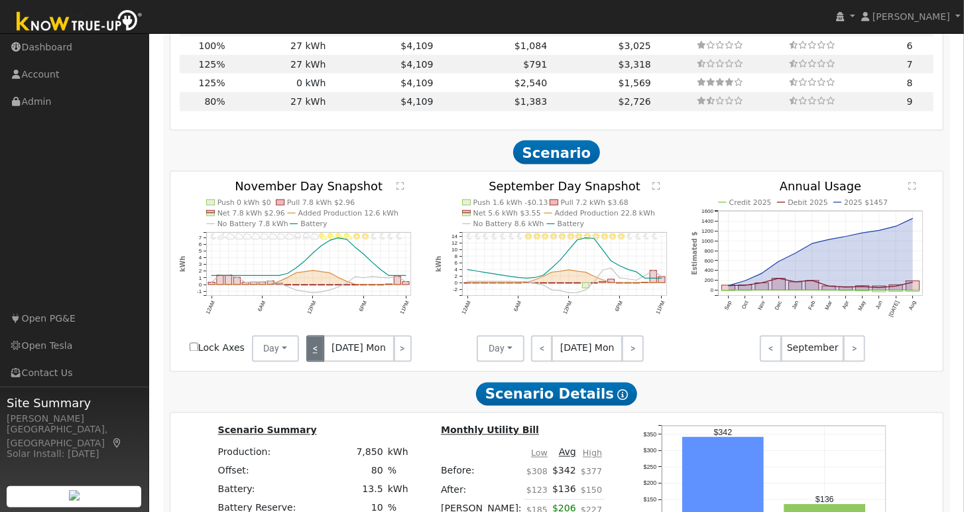
click at [320, 359] on link "<" at bounding box center [315, 349] width 18 height 27
click at [320, 359] on link "<" at bounding box center [315, 349] width 19 height 27
click at [320, 359] on link "<" at bounding box center [316, 349] width 20 height 27
click at [320, 359] on link "<" at bounding box center [317, 349] width 22 height 27
click at [320, 359] on link "<" at bounding box center [315, 349] width 19 height 27
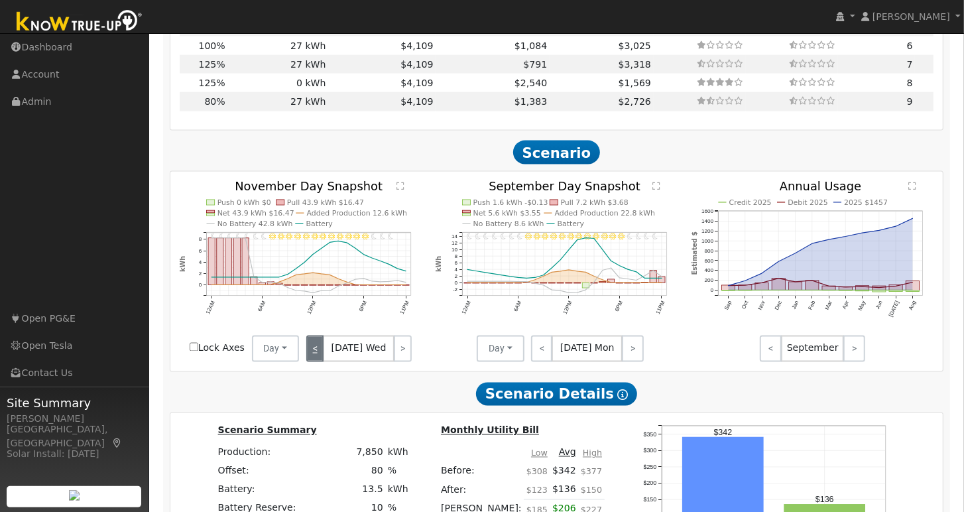
click at [320, 359] on link "<" at bounding box center [315, 349] width 18 height 27
click at [320, 359] on link "<" at bounding box center [316, 349] width 20 height 27
click at [320, 359] on link "<" at bounding box center [315, 349] width 18 height 27
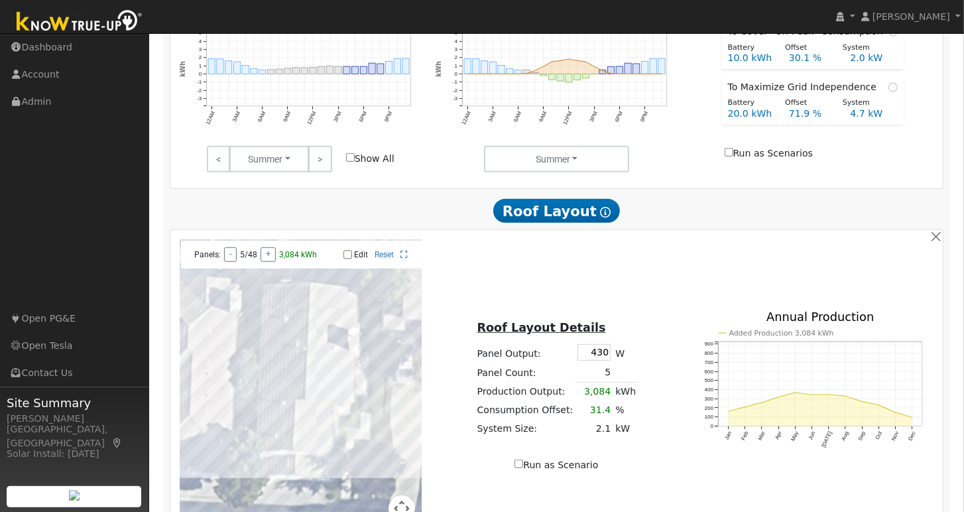
scroll to position [0, 0]
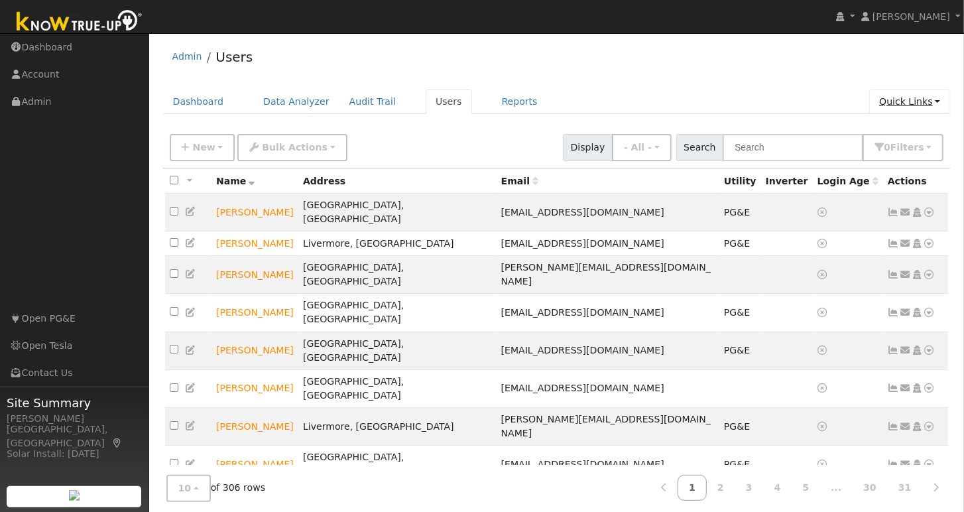
click at [904, 99] on link "Quick Links" at bounding box center [910, 102] width 81 height 25
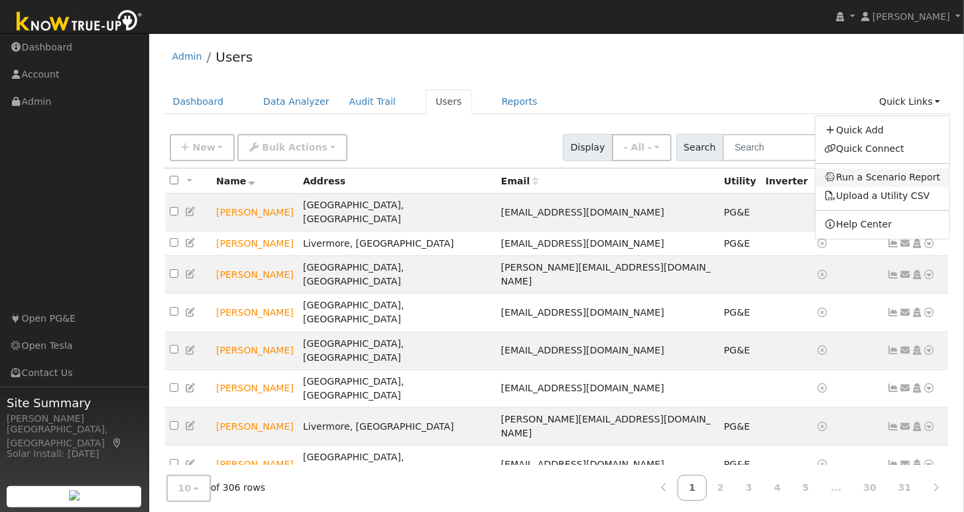
click at [879, 179] on link "Run a Scenario Report" at bounding box center [883, 177] width 135 height 19
